Goal: Task Accomplishment & Management: Complete application form

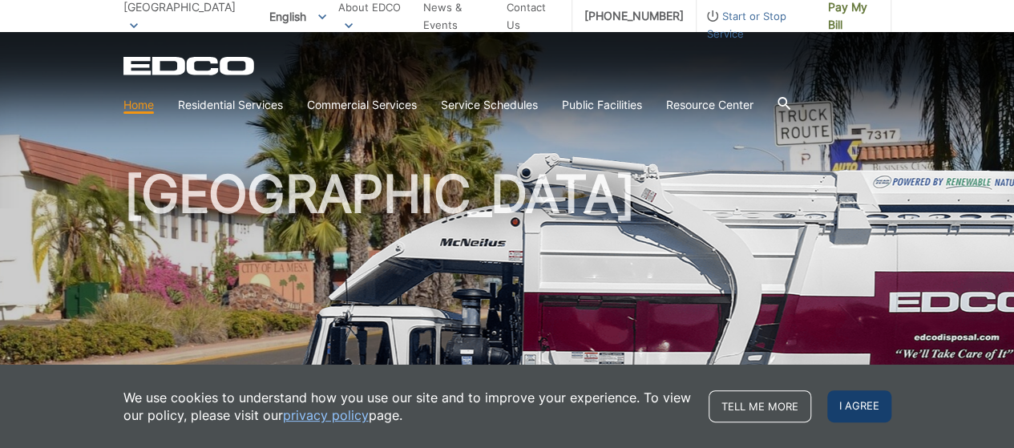
click at [845, 414] on span "I agree" at bounding box center [859, 406] width 64 height 32
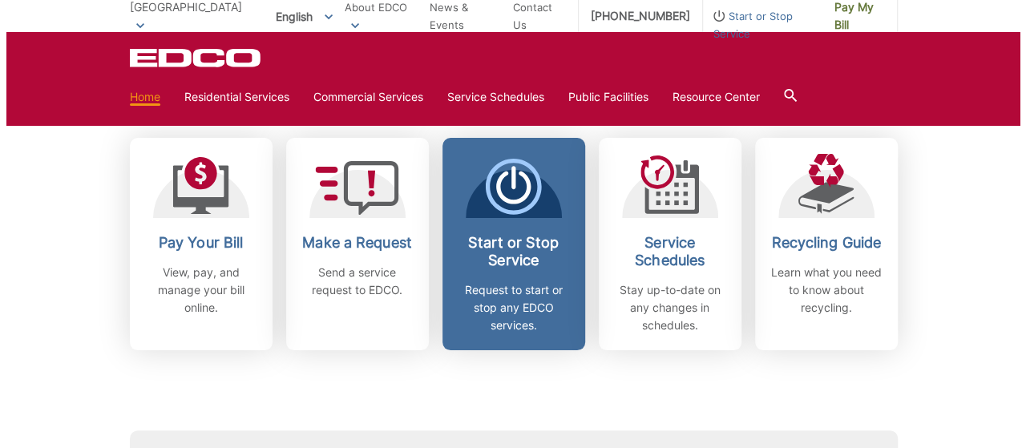
scroll to position [481, 0]
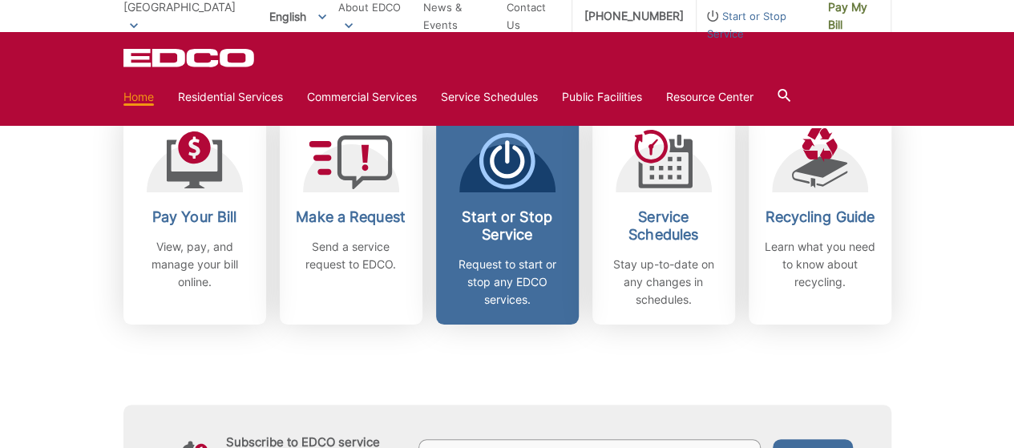
click at [506, 168] on icon at bounding box center [507, 161] width 56 height 56
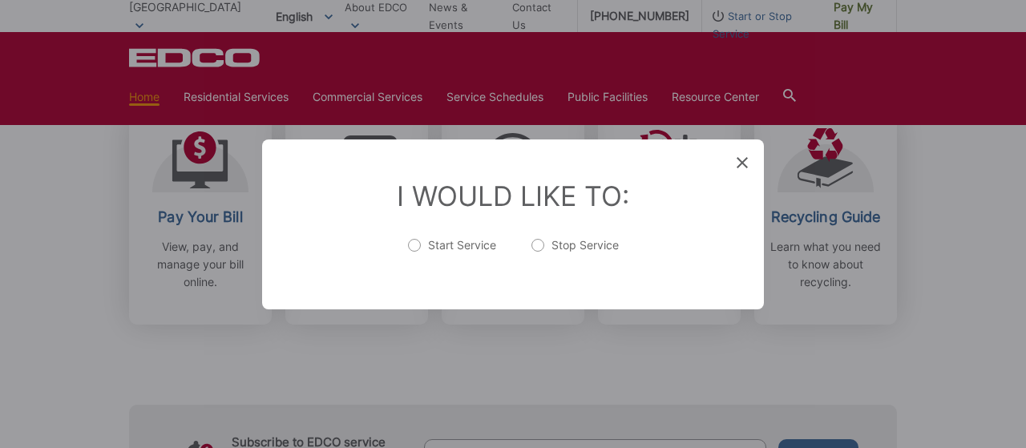
click at [473, 242] on label "Start Service" at bounding box center [452, 253] width 88 height 32
radio input "true"
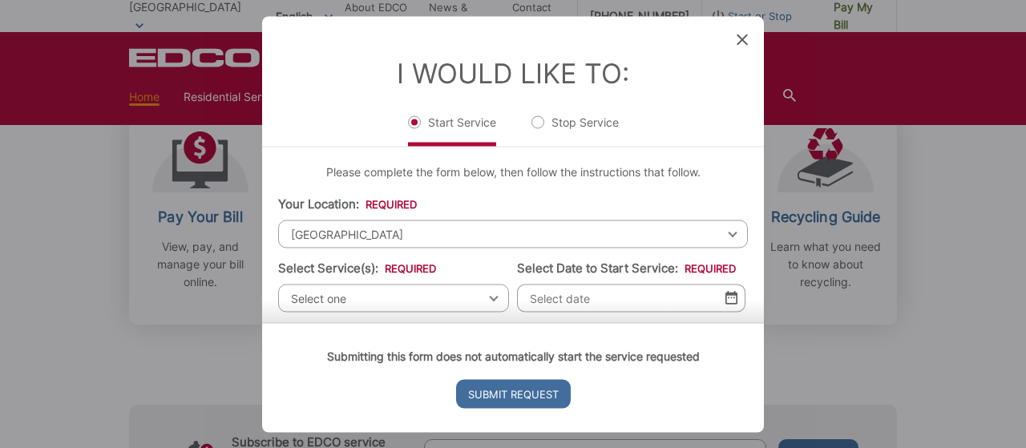
scroll to position [80, 0]
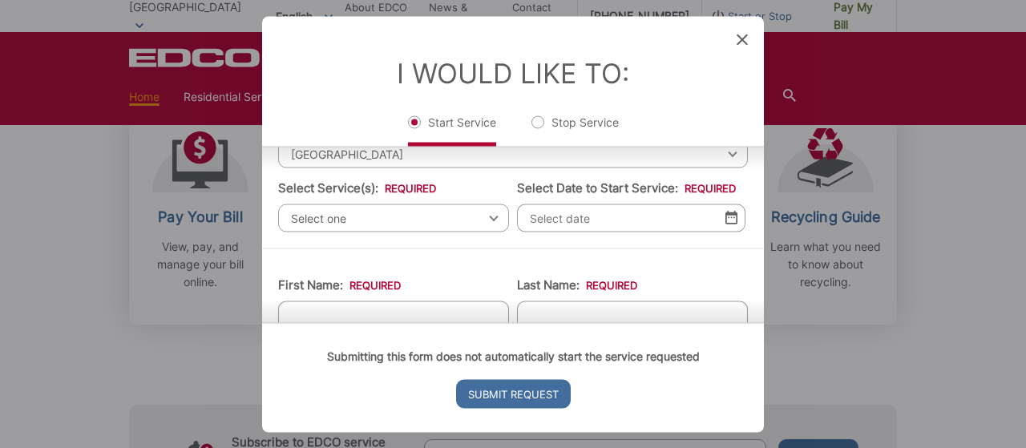
click at [398, 212] on span "Select one" at bounding box center [393, 218] width 231 height 28
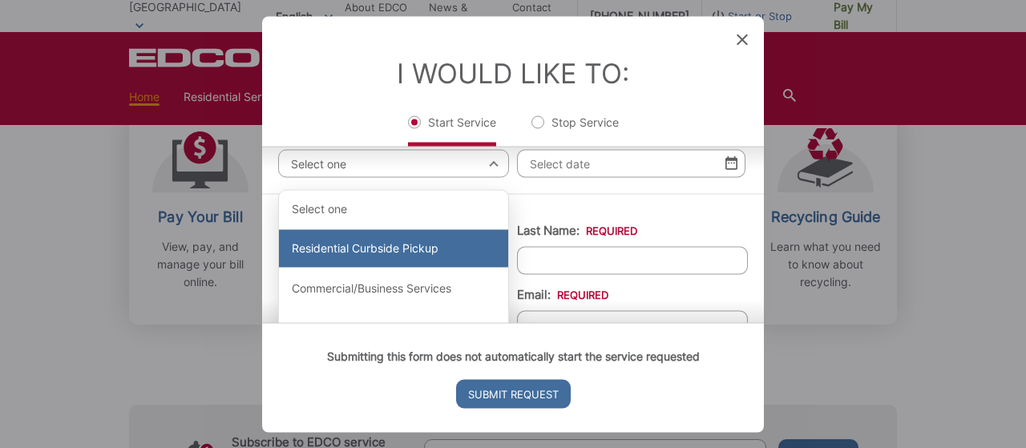
scroll to position [160, 0]
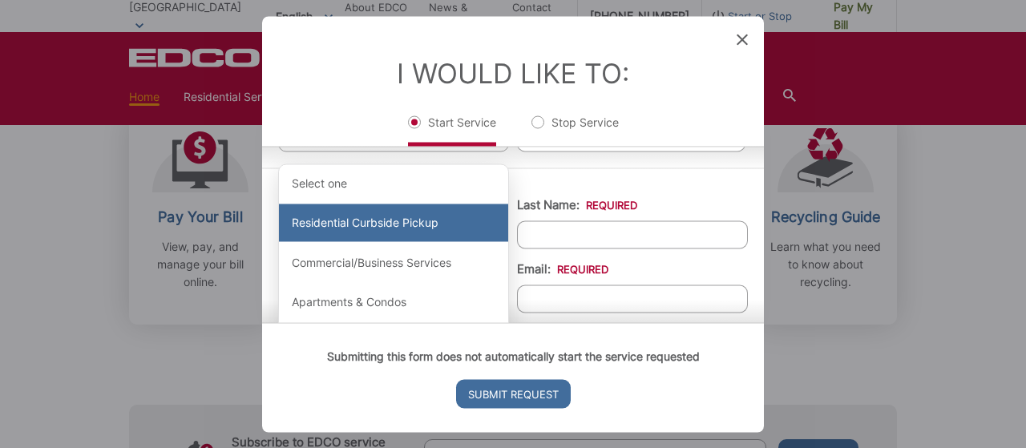
click at [412, 225] on div "Residential Curbside Pickup" at bounding box center [393, 223] width 229 height 38
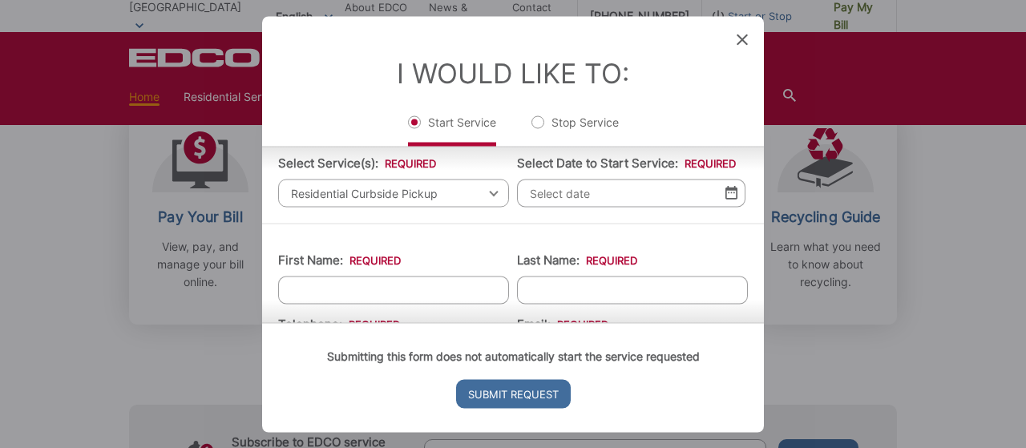
scroll to position [80, 0]
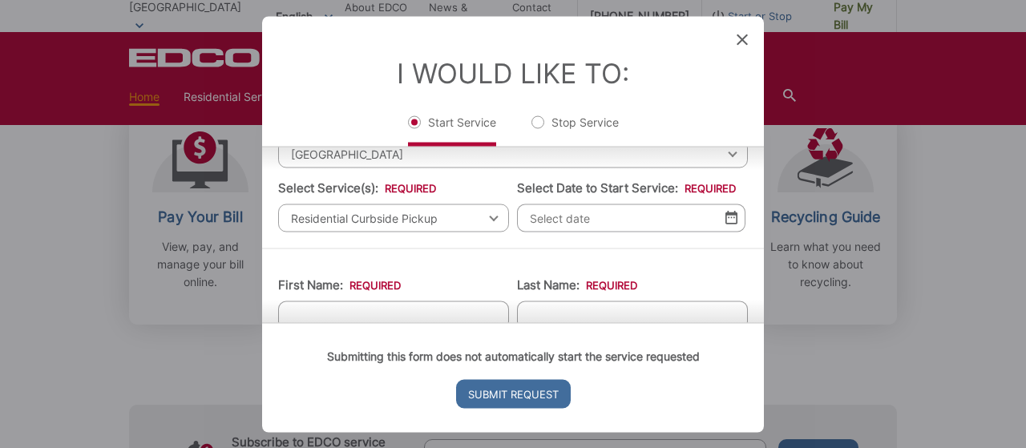
click at [726, 216] on img at bounding box center [732, 218] width 12 height 14
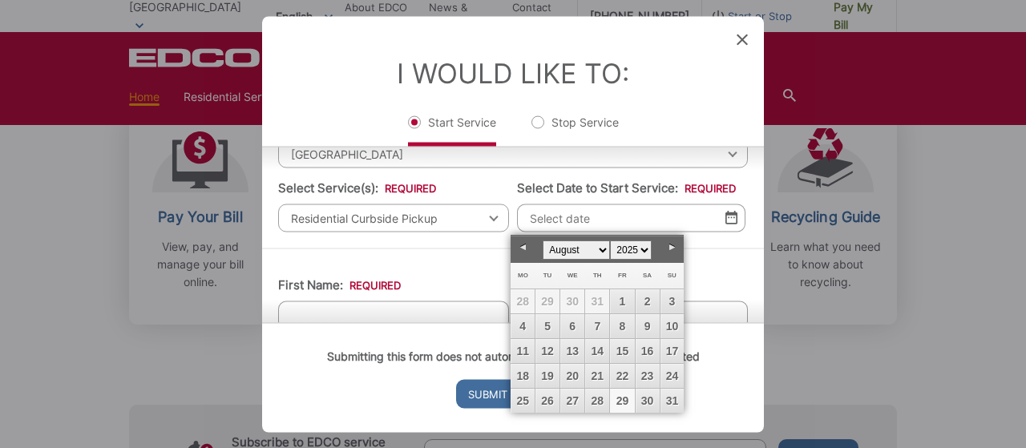
click at [620, 398] on link "29" at bounding box center [622, 401] width 24 height 24
type input "[DATE]"
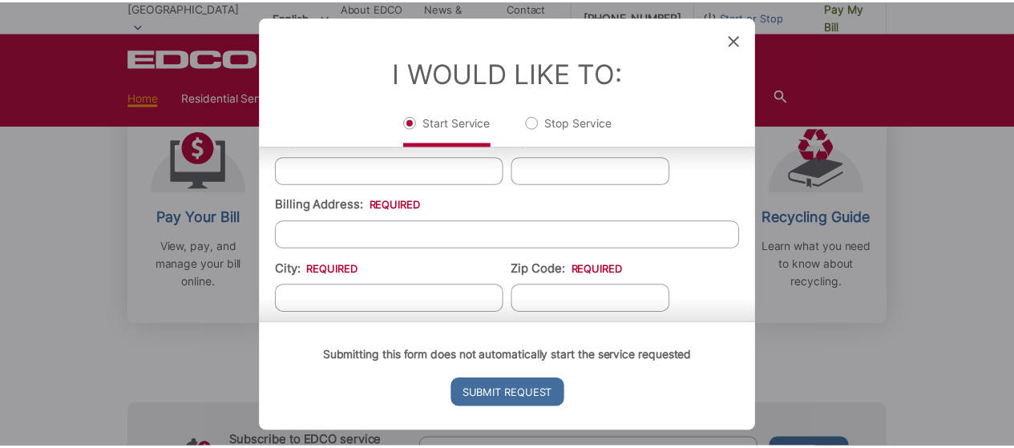
scroll to position [604, 0]
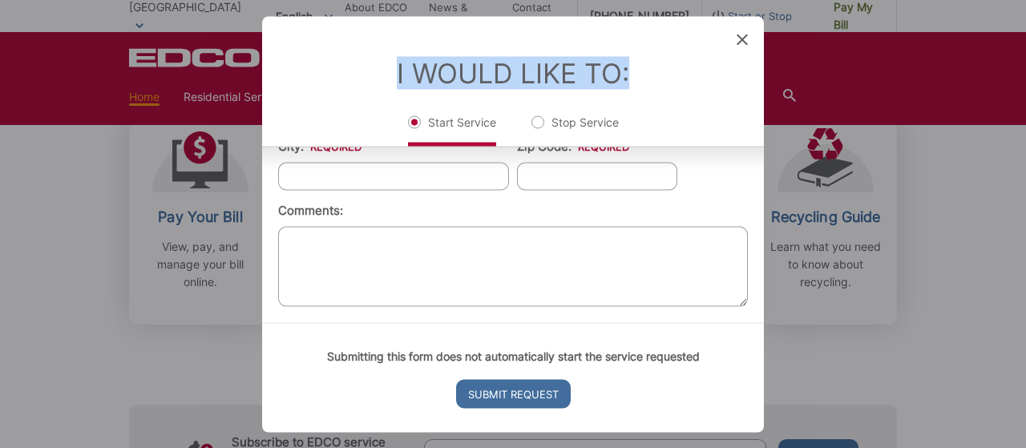
click at [739, 33] on div "Entry Status None In Progress Completed None None In Progress Completed I Would…" at bounding box center [513, 224] width 502 height 416
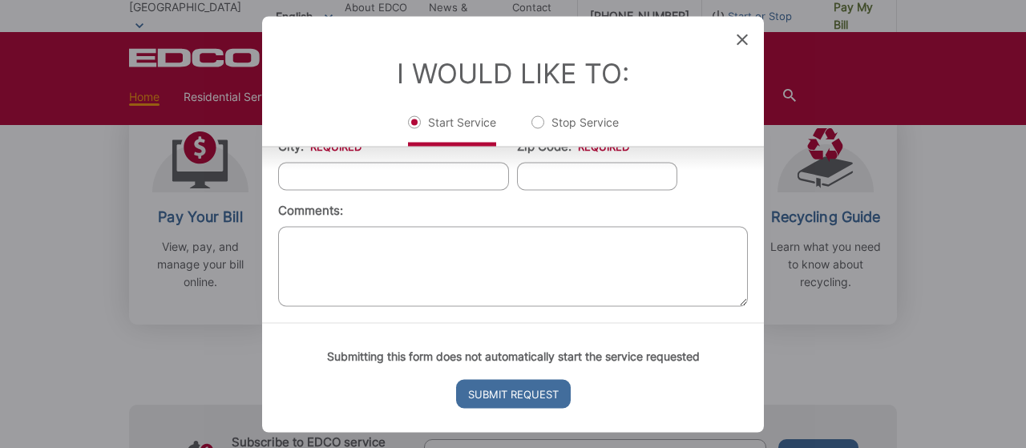
click at [739, 42] on icon at bounding box center [742, 39] width 11 height 11
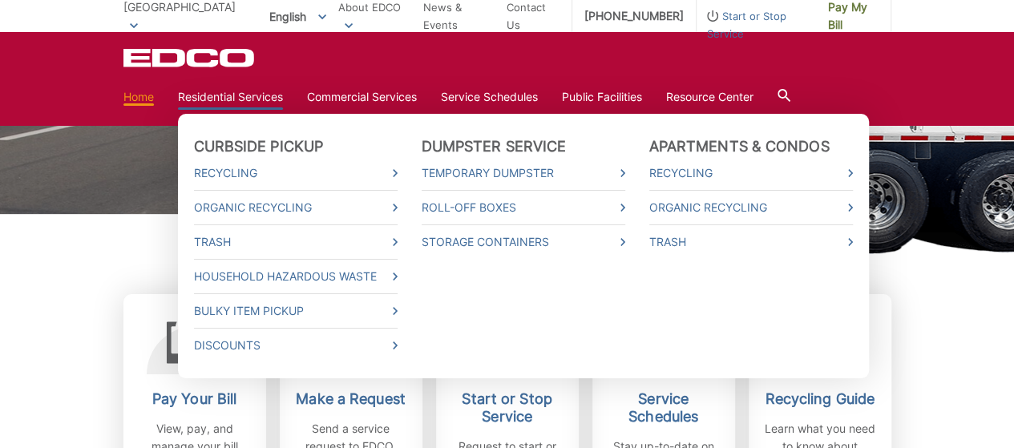
scroll to position [0, 0]
